Goal: Transaction & Acquisition: Purchase product/service

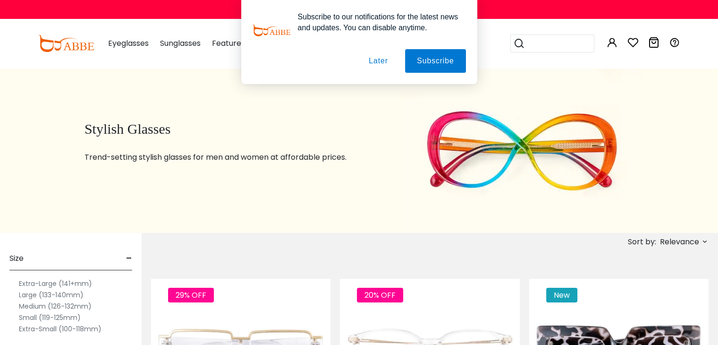
click at [380, 117] on div "Stylish Glasses Trend-setting stylish glasses for men and women at affordable p…" at bounding box center [239, 149] width 324 height 165
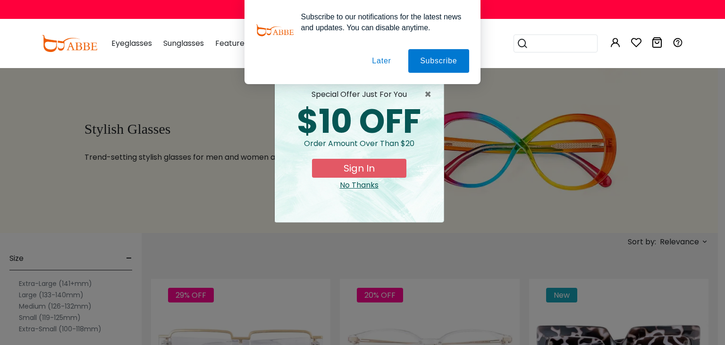
click at [614, 44] on div "Subscribe to our notifications for the latest news and updates. You can disable…" at bounding box center [362, 42] width 725 height 84
drag, startPoint x: 500, startPoint y: 107, endPoint x: 498, endPoint y: 102, distance: 5.1
click at [500, 106] on div "× special offer just for you $10 OFF Order amount over than $20 Sign In No Than…" at bounding box center [362, 172] width 725 height 345
click at [381, 65] on button "Later" at bounding box center [382, 61] width 42 height 24
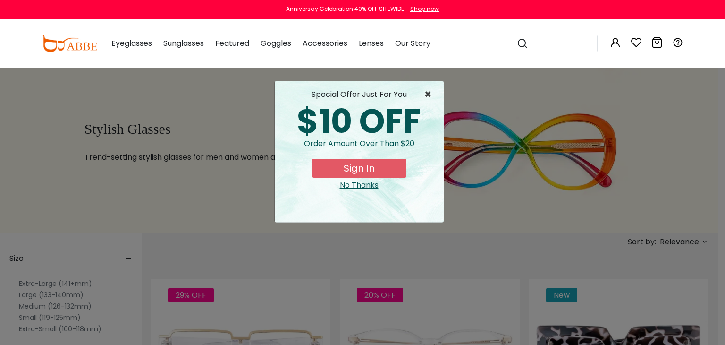
click at [429, 93] on span "×" at bounding box center [430, 94] width 12 height 11
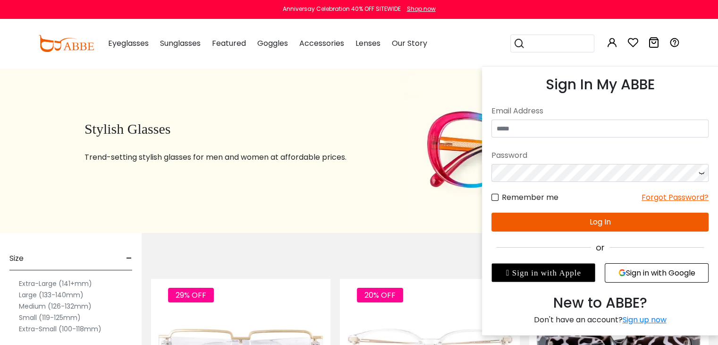
click at [611, 39] on icon at bounding box center [612, 42] width 11 height 11
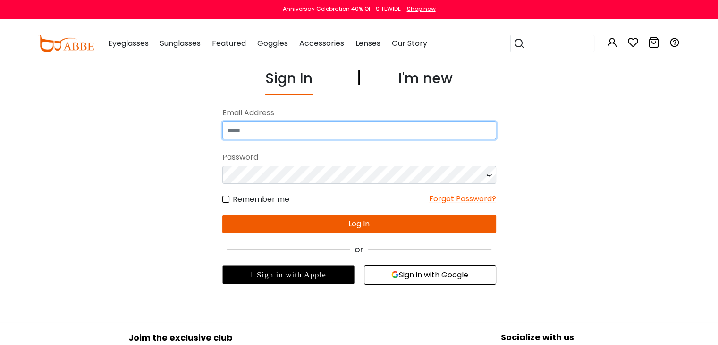
click at [296, 131] on input "email" at bounding box center [359, 130] width 274 height 18
type input "**********"
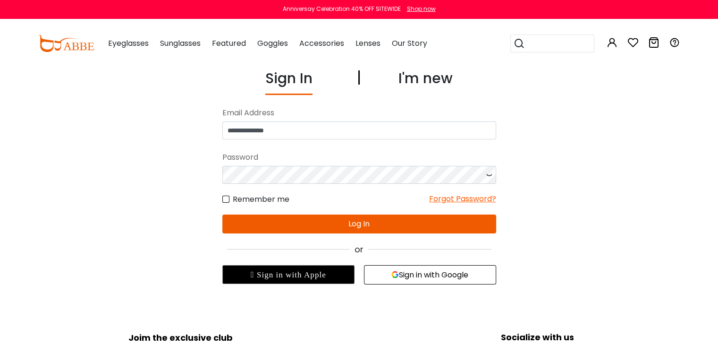
click at [489, 172] on icon at bounding box center [488, 175] width 9 height 18
click at [396, 222] on button "Log In" at bounding box center [359, 223] width 274 height 19
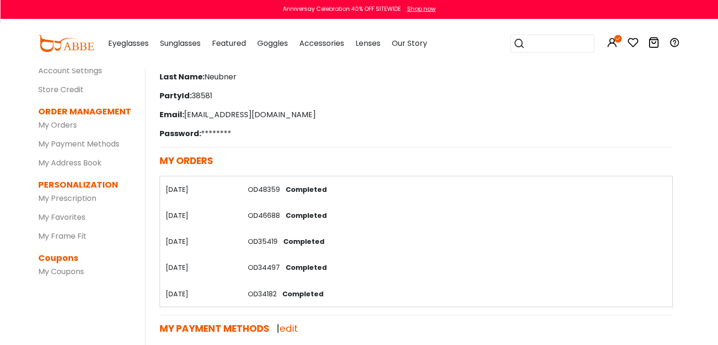
scroll to position [94, 0]
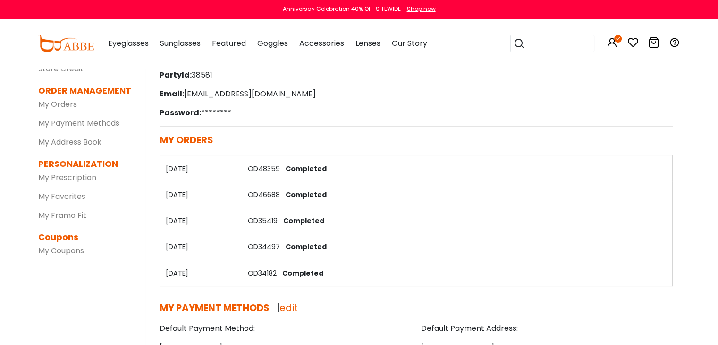
click at [253, 167] on link "OD48359" at bounding box center [263, 168] width 32 height 9
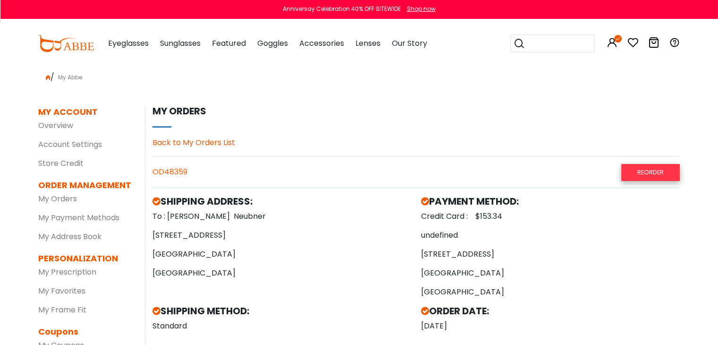
click at [636, 173] on link "Reorder" at bounding box center [650, 172] width 59 height 17
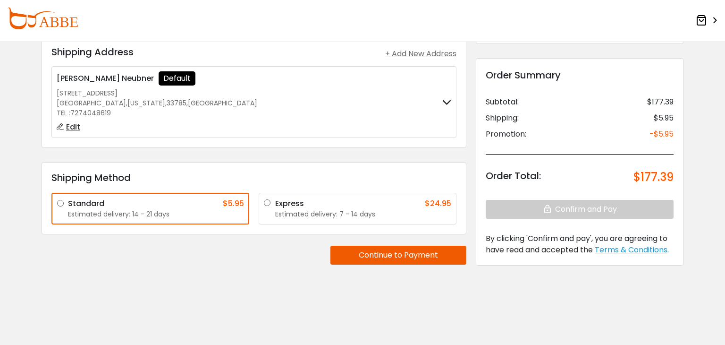
scroll to position [59, 0]
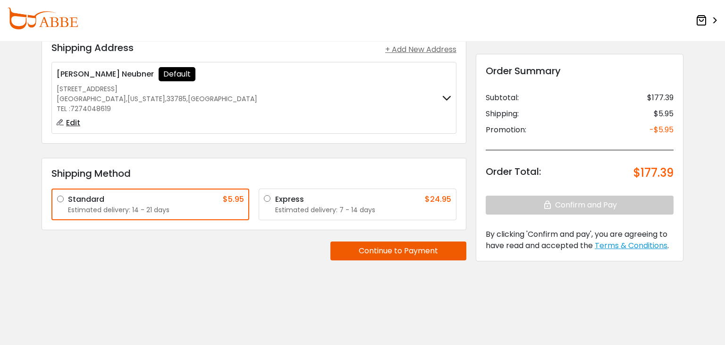
click at [393, 251] on button "Continue to Payment" at bounding box center [398, 250] width 136 height 19
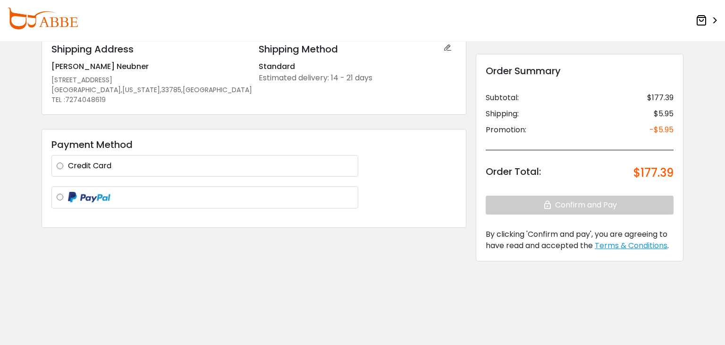
click at [68, 196] on label at bounding box center [210, 197] width 285 height 12
